Goal: Task Accomplishment & Management: Manage account settings

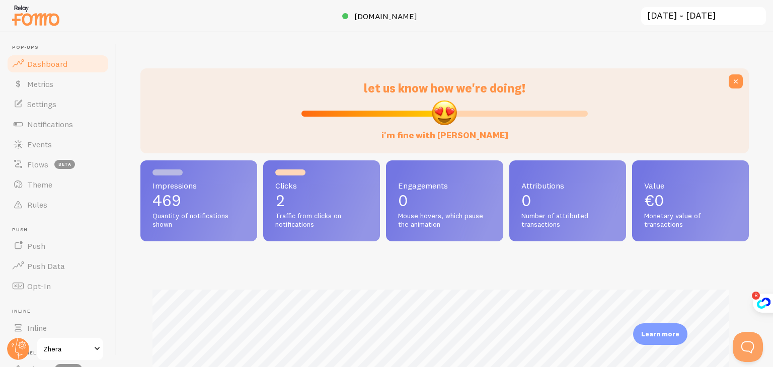
scroll to position [502930, 502594]
click at [83, 352] on span "Zhera" at bounding box center [67, 349] width 48 height 12
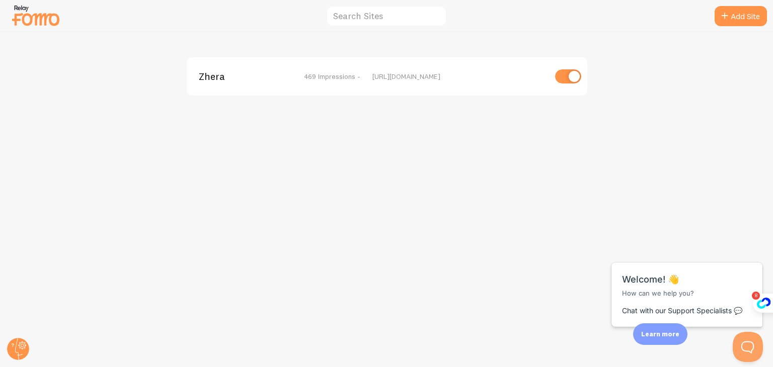
click at [49, 18] on img at bounding box center [36, 16] width 50 height 26
click at [18, 9] on img at bounding box center [36, 16] width 50 height 26
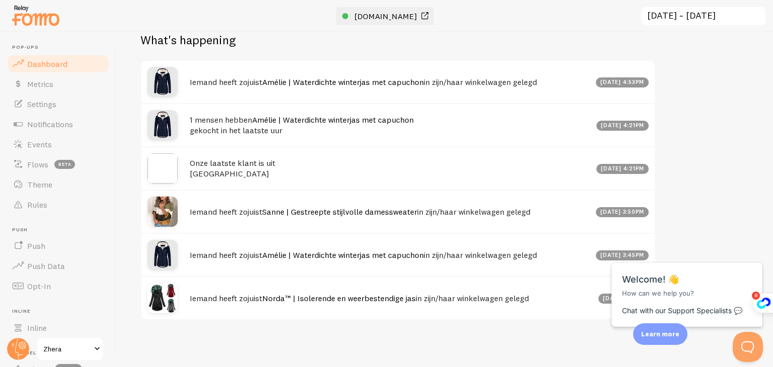
click at [383, 18] on span "[DOMAIN_NAME]" at bounding box center [385, 16] width 63 height 10
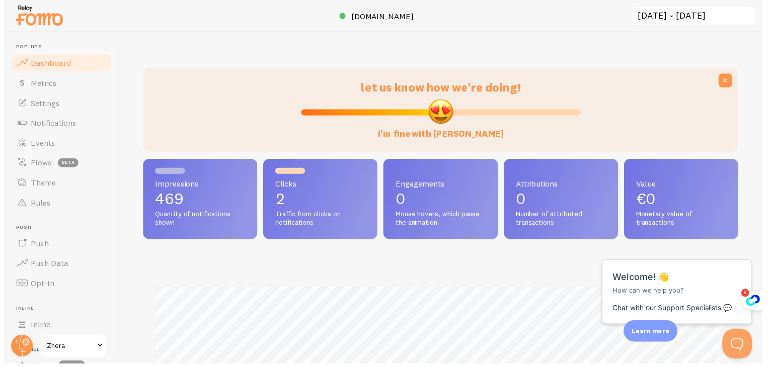
scroll to position [502930, 502594]
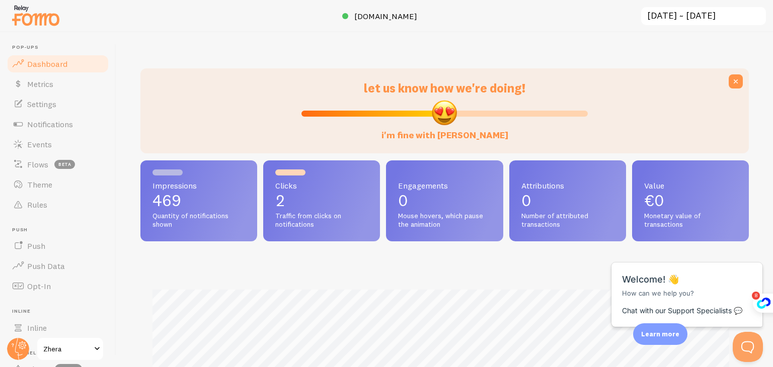
click at [691, 17] on input "[DATE] ~ [DATE]" at bounding box center [703, 16] width 127 height 21
